Goal: Register for event/course

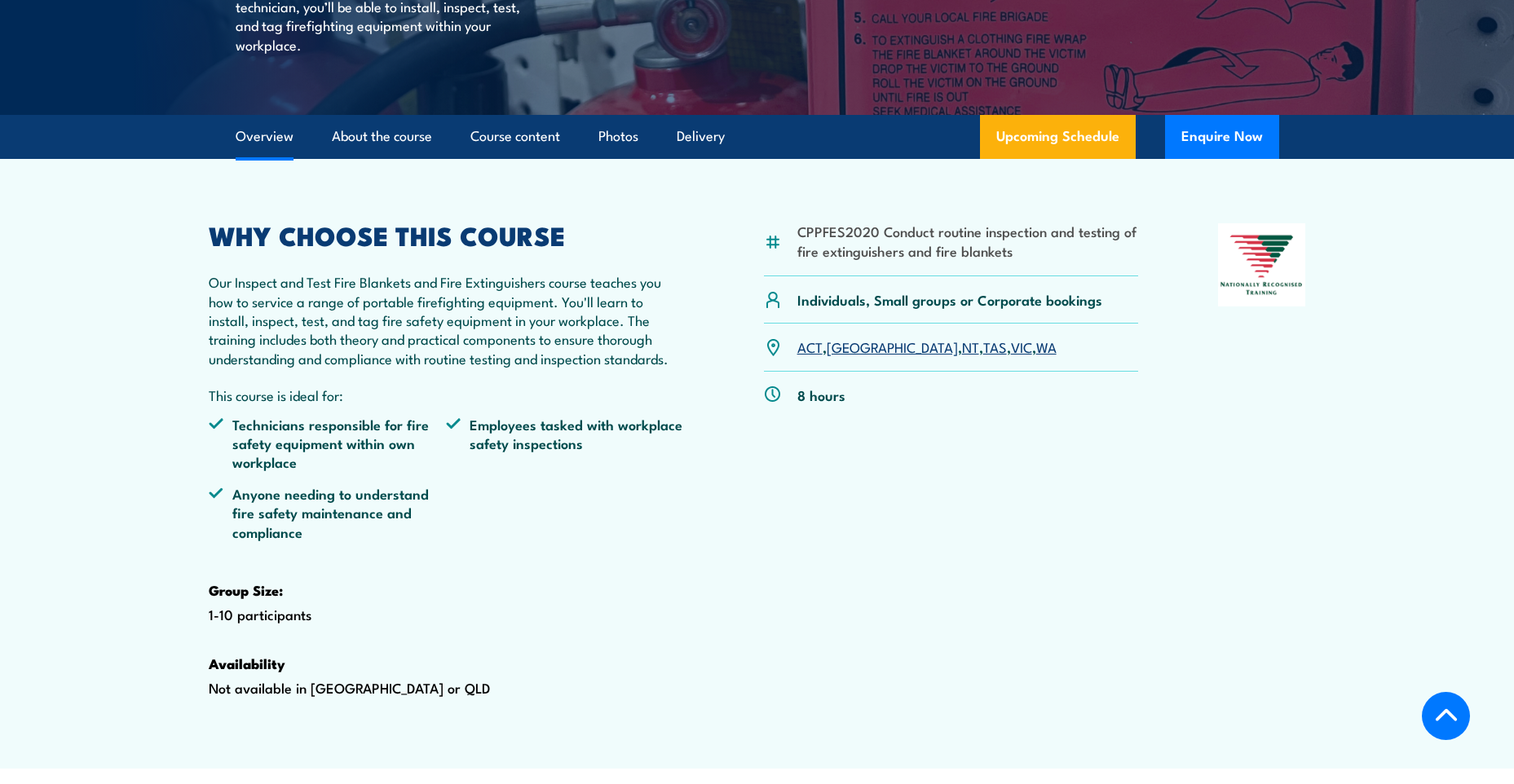
click at [1036, 356] on link "WA" at bounding box center [1046, 346] width 20 height 19
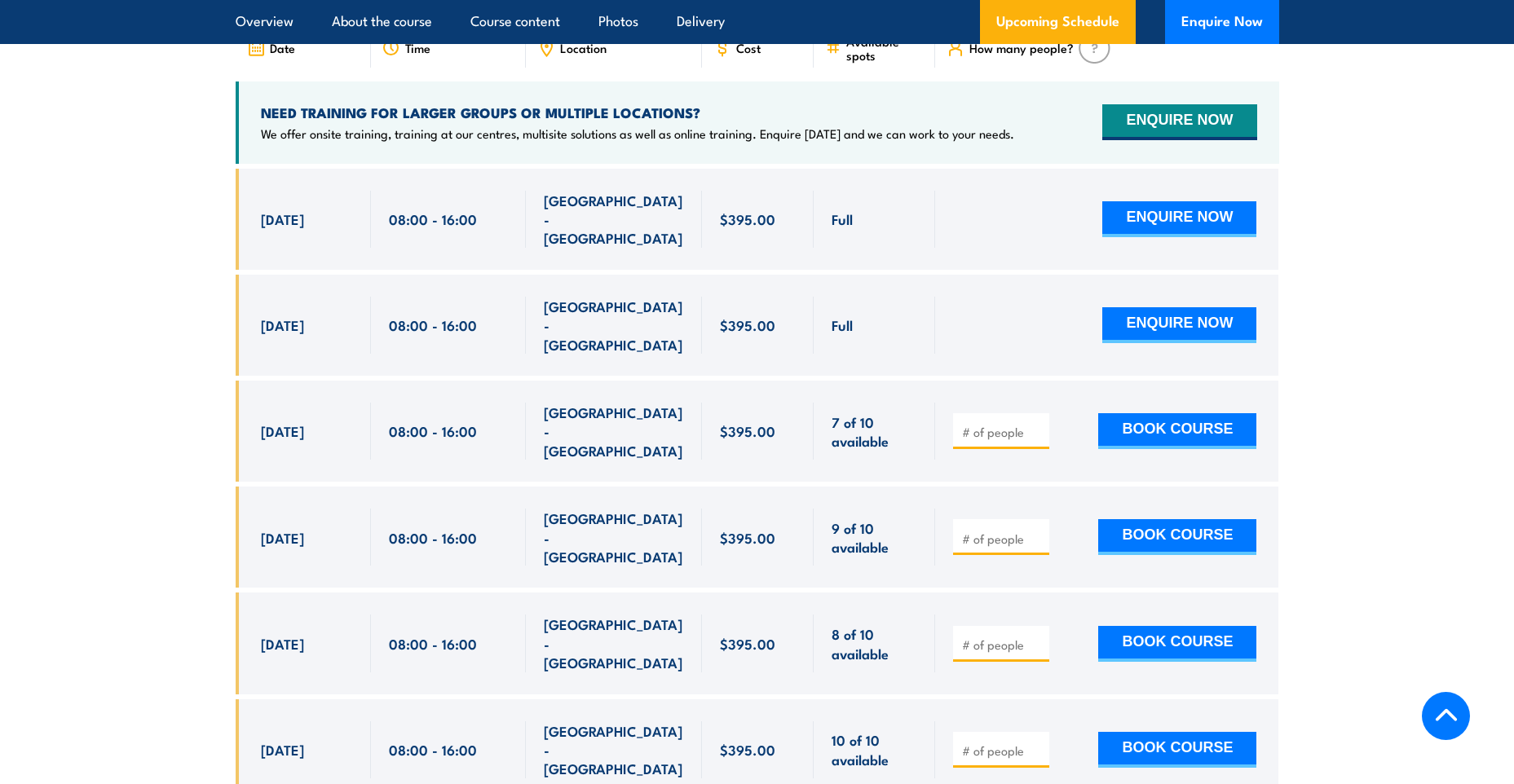
scroll to position [2945, 0]
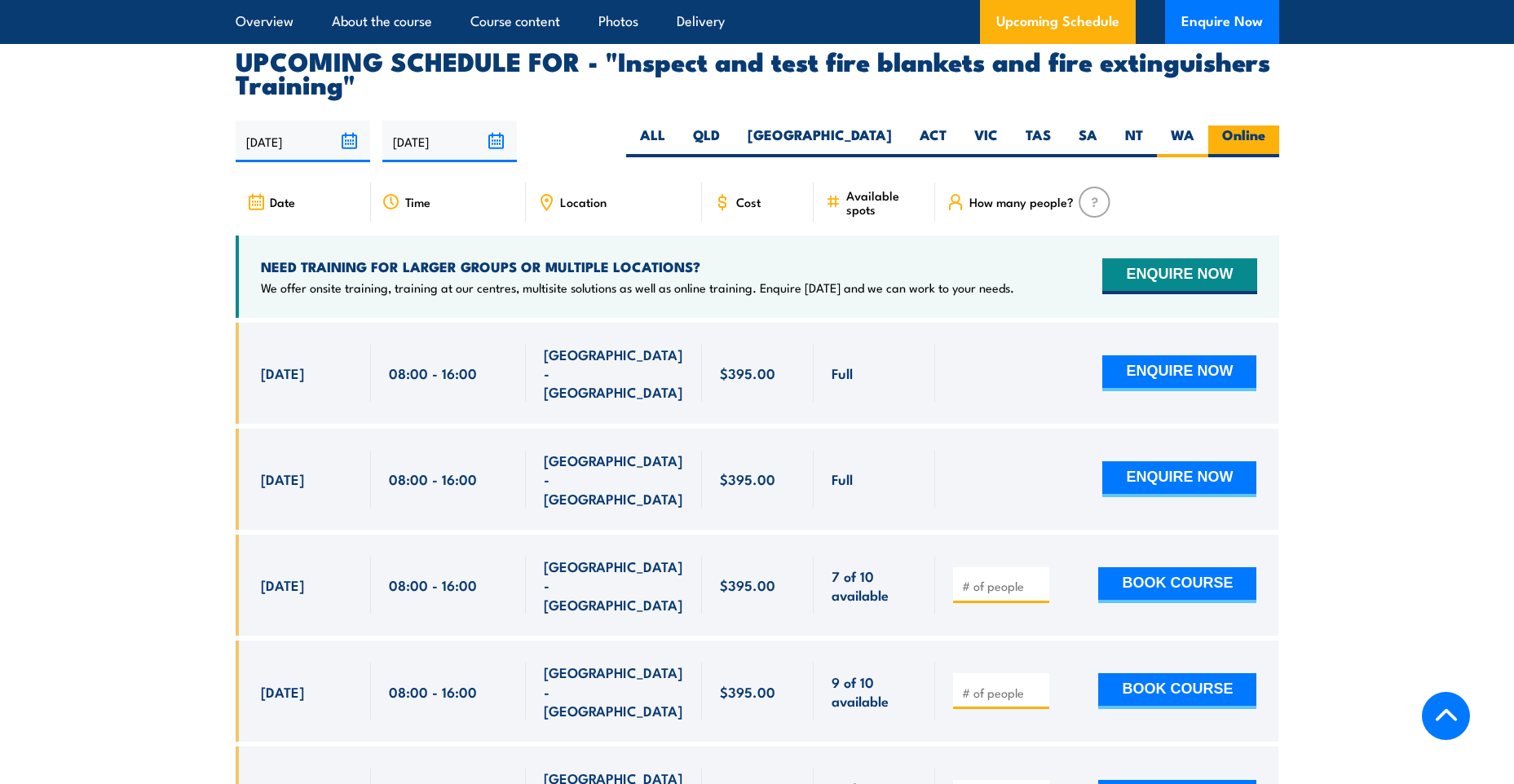
click at [1261, 157] on label "Online" at bounding box center [1243, 141] width 71 height 32
click at [1266, 136] on input "Online" at bounding box center [1271, 130] width 11 height 11
radio input "true"
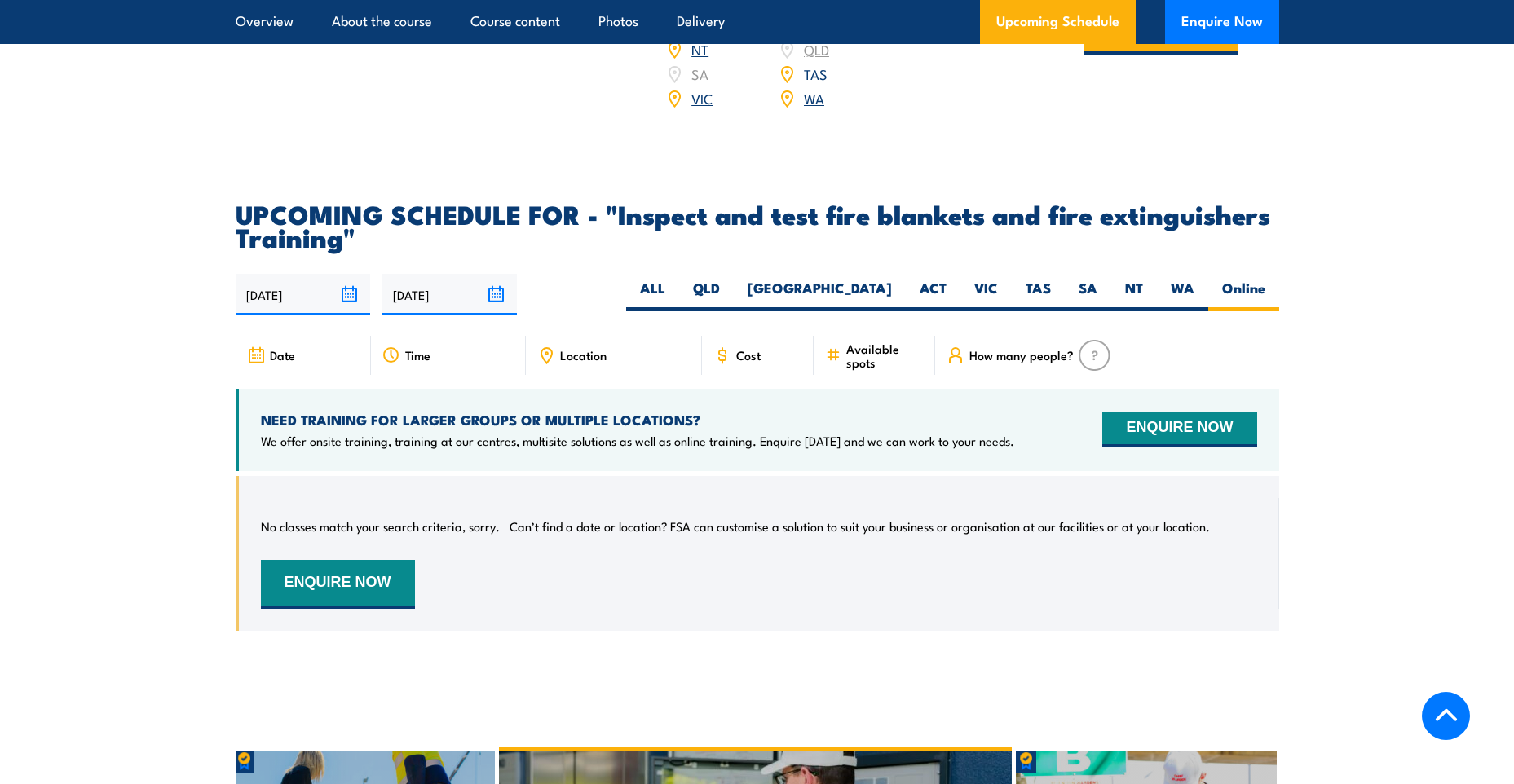
scroll to position [2782, 0]
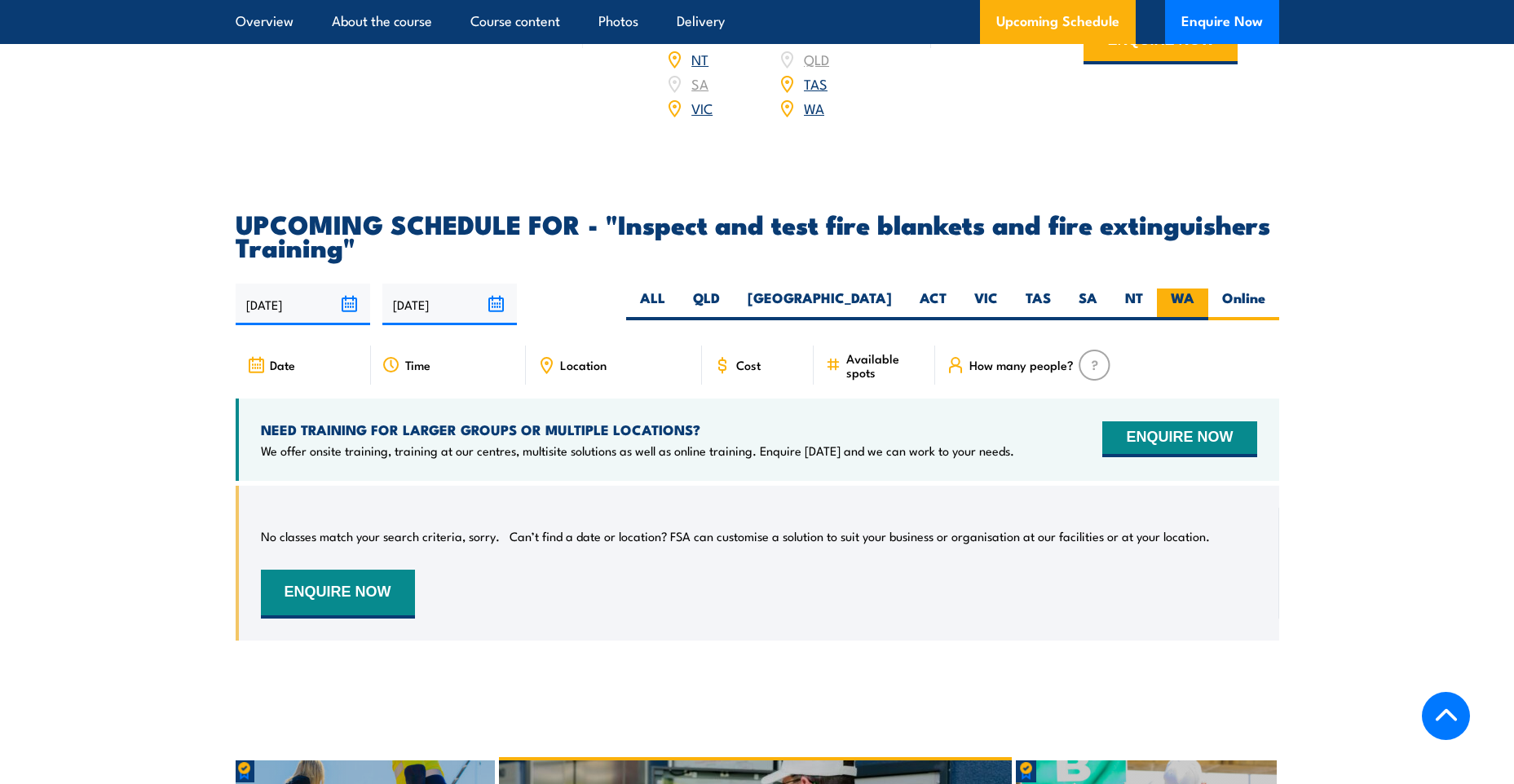
click at [1191, 320] on label "WA" at bounding box center [1182, 304] width 51 height 32
click at [1195, 299] on input "WA" at bounding box center [1200, 293] width 11 height 11
radio input "true"
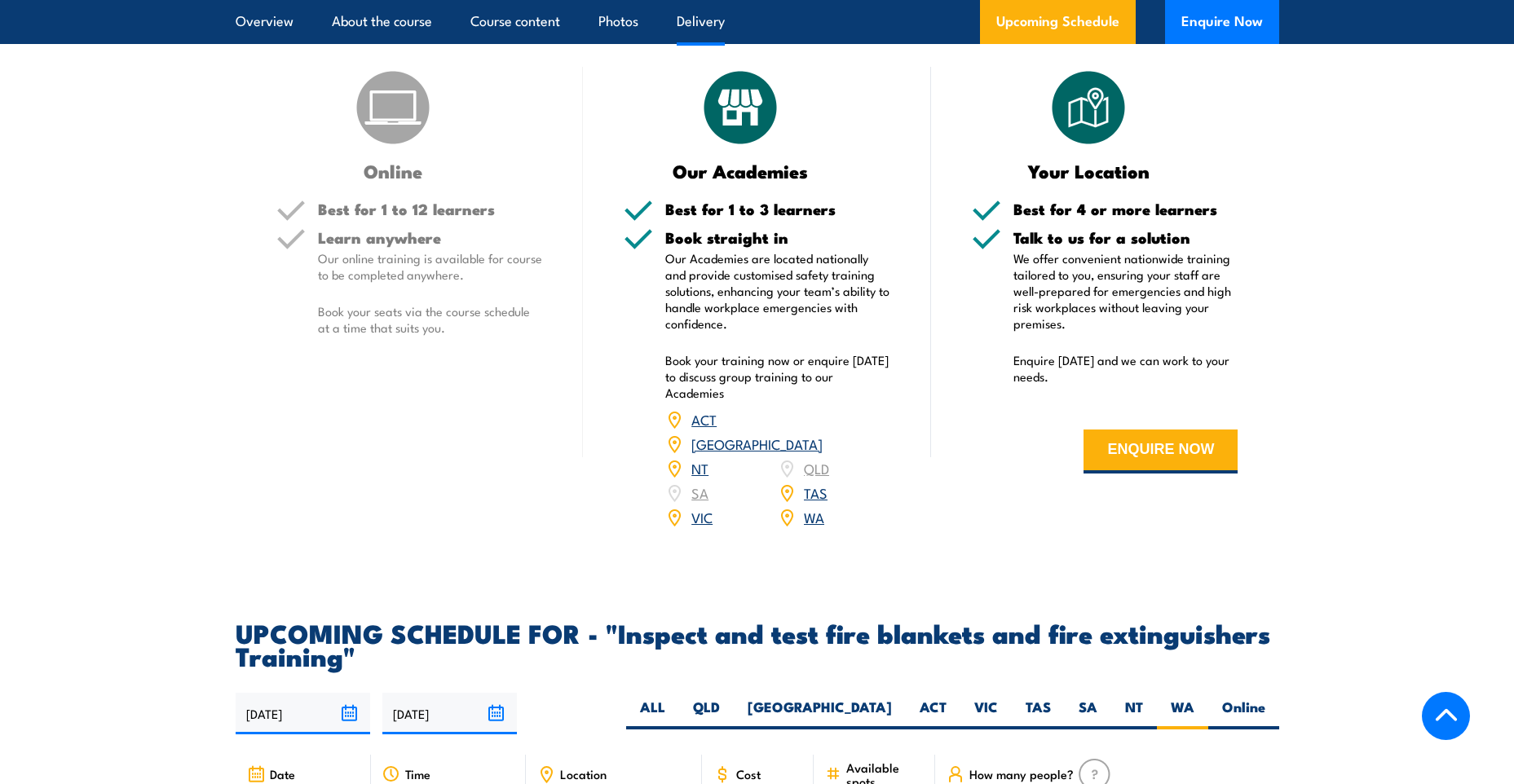
scroll to position [2131, 0]
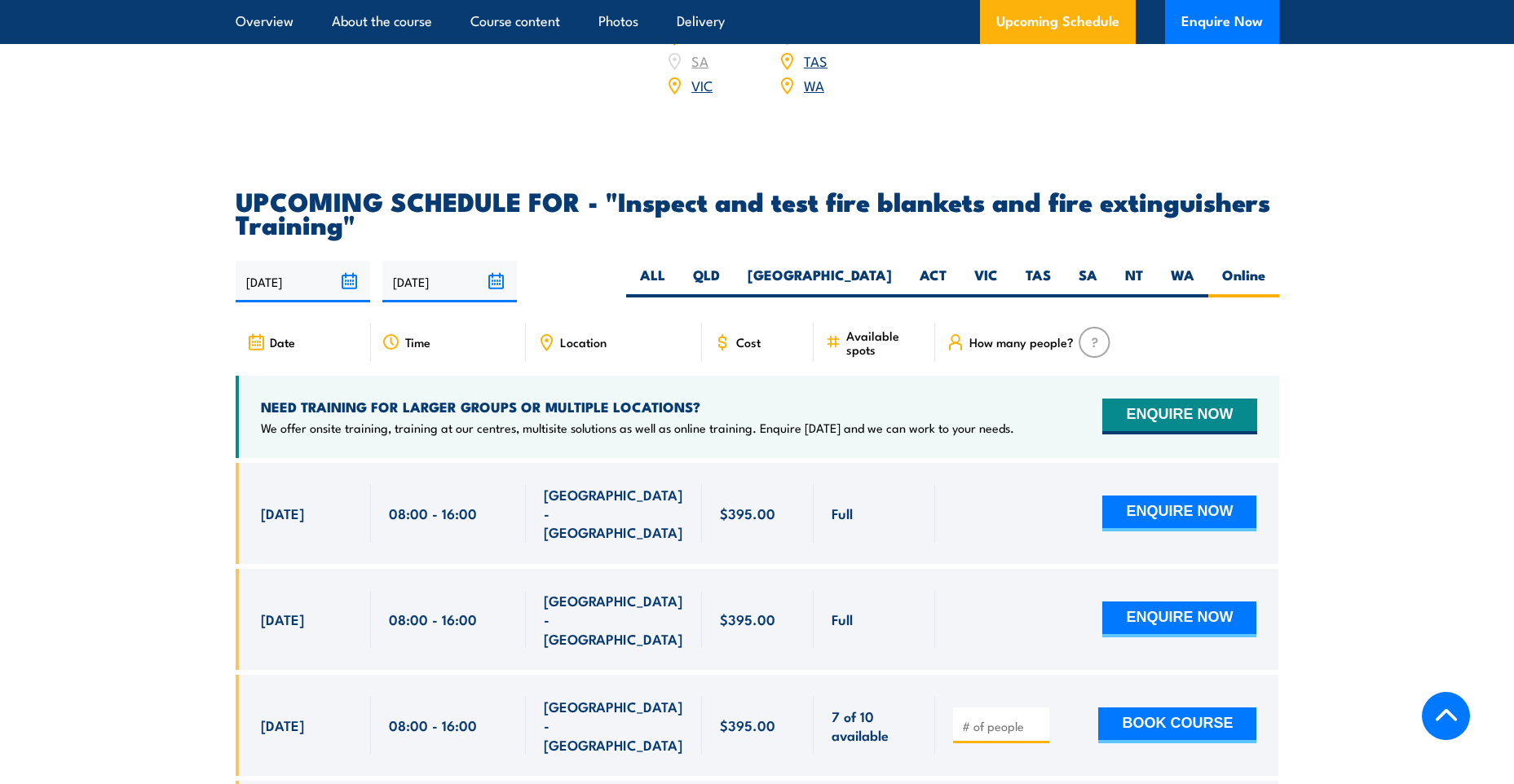
scroll to position [2782, 0]
